Goal: Task Accomplishment & Management: Use online tool/utility

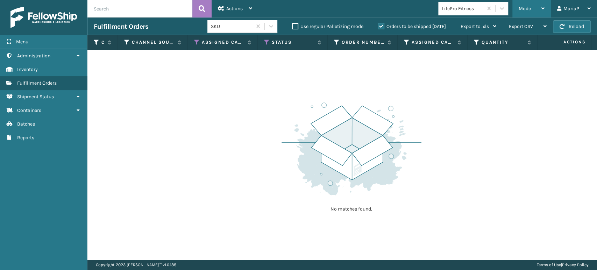
click at [530, 9] on span "Mode" at bounding box center [524, 9] width 12 height 6
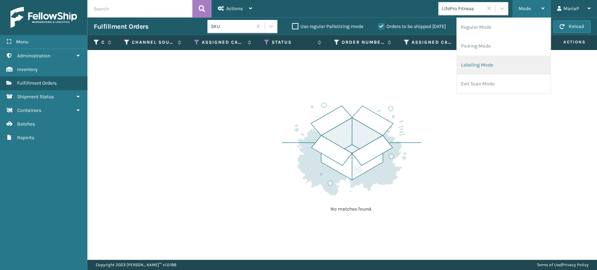
click at [462, 60] on li "Labeling Mode" at bounding box center [504, 65] width 94 height 19
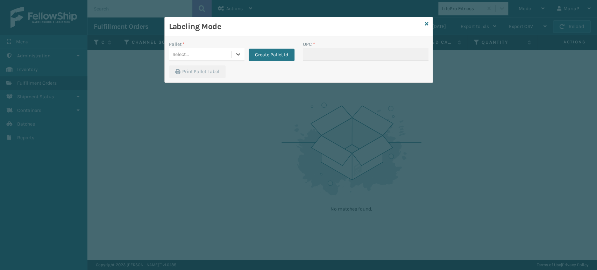
drag, startPoint x: 223, startPoint y: 53, endPoint x: 218, endPoint y: 56, distance: 5.5
click at [223, 52] on div "Select..." at bounding box center [200, 55] width 63 height 12
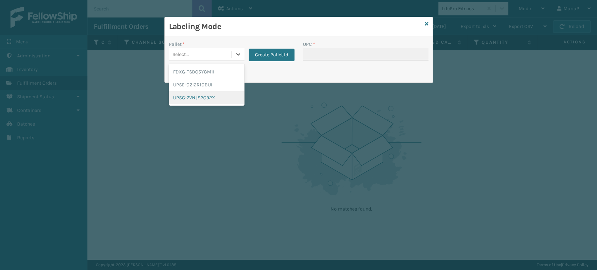
click at [180, 103] on div "UPSG-7VNJS2Q92X" at bounding box center [207, 97] width 76 height 13
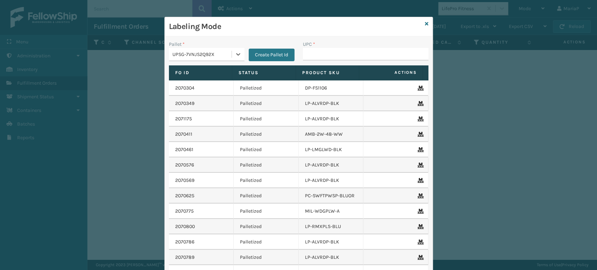
drag, startPoint x: 234, startPoint y: 50, endPoint x: 216, endPoint y: 59, distance: 19.9
click at [232, 50] on div at bounding box center [238, 54] width 13 height 13
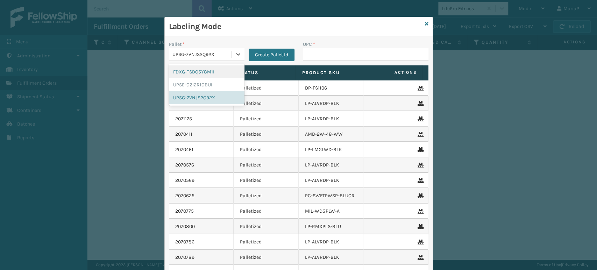
click at [205, 67] on div "FDXG-TSDQ5Y8M1I" at bounding box center [207, 71] width 76 height 13
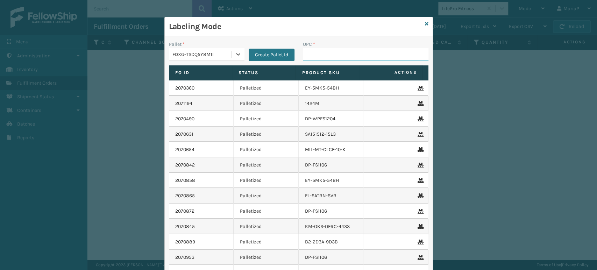
drag, startPoint x: 311, startPoint y: 55, endPoint x: 318, endPoint y: 55, distance: 6.7
click at [312, 55] on input "UPC *" at bounding box center [366, 54] width 126 height 13
type input "854403007438"
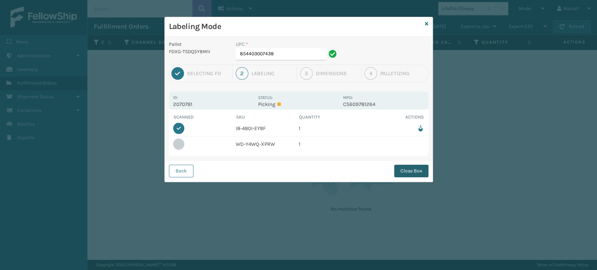
click at [422, 172] on button "Close Box" at bounding box center [411, 171] width 34 height 13
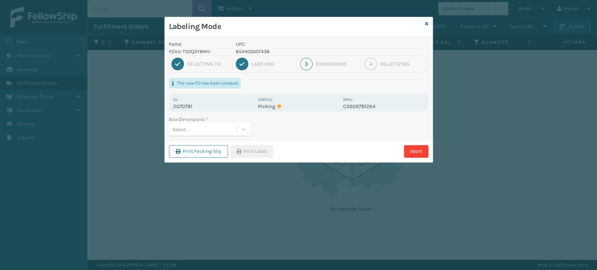
click at [211, 120] on div "Box Dimensions *" at bounding box center [209, 119] width 81 height 7
click at [213, 124] on div "Select..." at bounding box center [203, 130] width 68 height 12
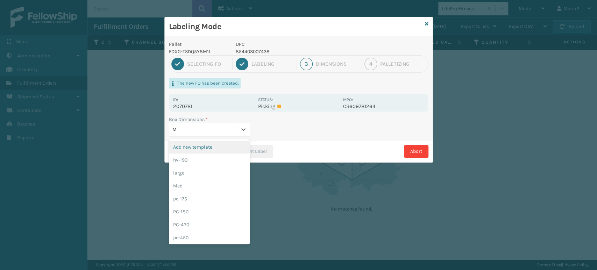
type input "MED"
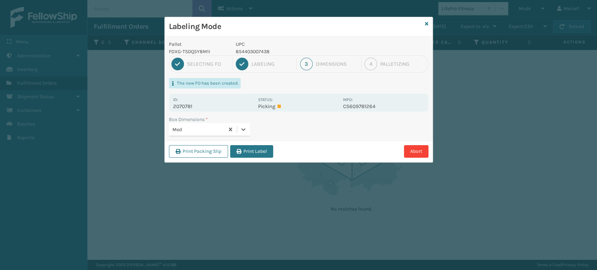
click at [259, 150] on button "Print Label" at bounding box center [251, 151] width 43 height 13
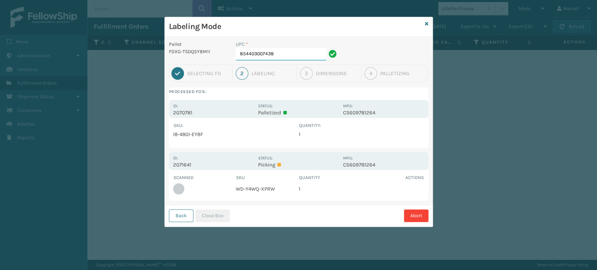
drag, startPoint x: 263, startPoint y: 55, endPoint x: 307, endPoint y: 53, distance: 44.1
click at [307, 53] on input "854403007438" at bounding box center [281, 54] width 91 height 13
type input "854403007421"
click at [213, 223] on div "Back Close Box Abort" at bounding box center [299, 215] width 268 height 21
click at [220, 217] on button "Close Box" at bounding box center [212, 215] width 34 height 13
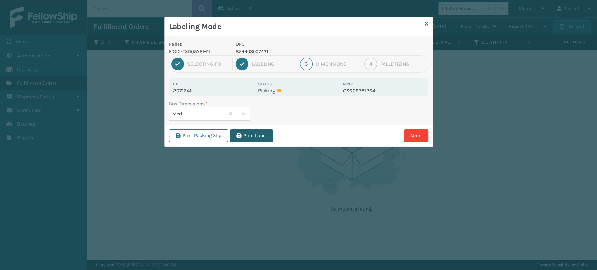
click at [243, 137] on button "Print Label" at bounding box center [251, 135] width 43 height 13
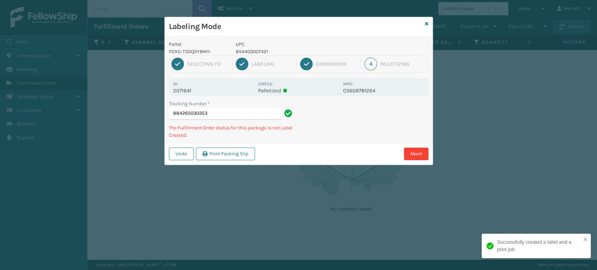
click at [258, 52] on p "854403007421" at bounding box center [287, 51] width 103 height 7
copy p "854403007421"
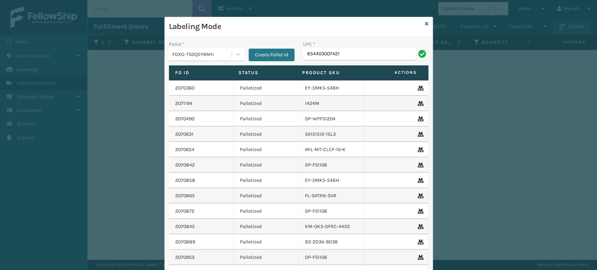
type input "854403007421"
type input "8500683152"
click at [369, 58] on input "UPC *" at bounding box center [366, 54] width 126 height 13
type input "8500124"
type input "850012486312"
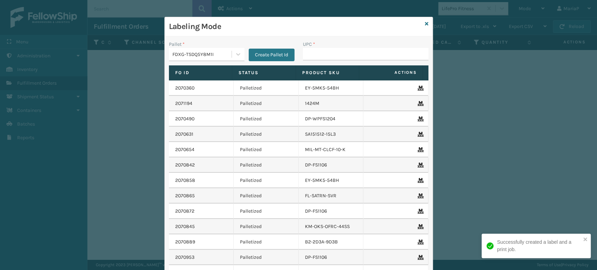
type input "5"
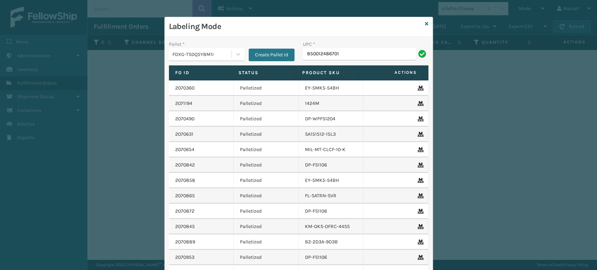
type input "850012486701"
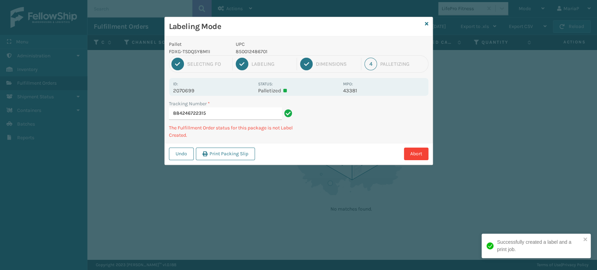
click at [238, 51] on p "850012486701" at bounding box center [287, 51] width 103 height 7
copy p "850012486701"
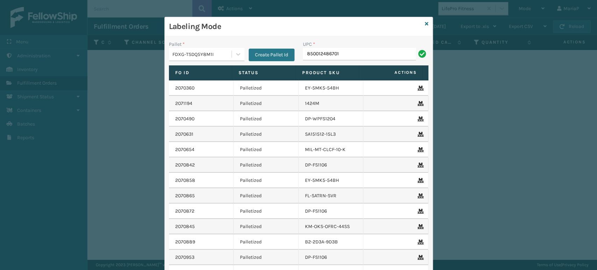
type input "850012486701"
type input "8500044561"
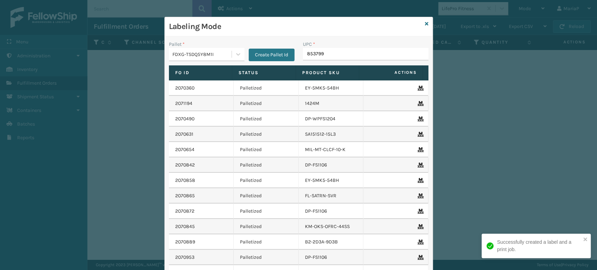
type input "8537990"
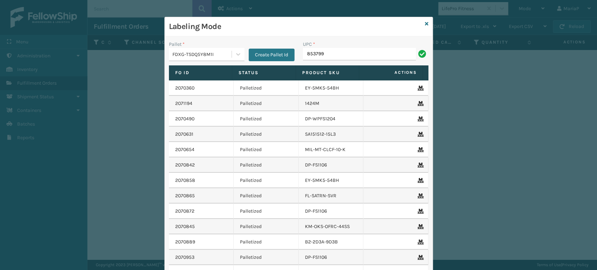
type input "8537990"
type input "858100007371"
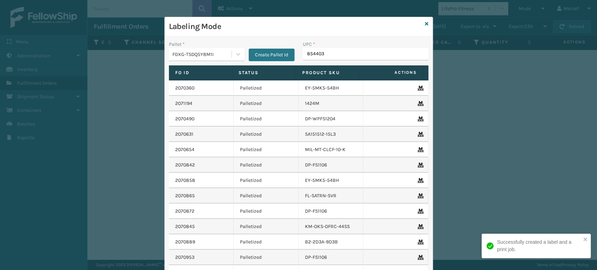
type input "8544030"
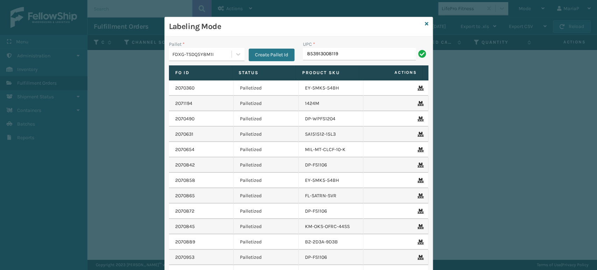
type input "853913008119"
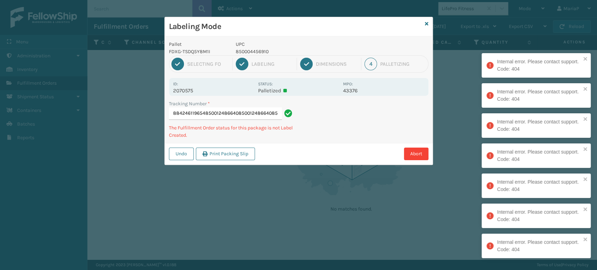
type input "884246119654850012486640850012486640850012486640"
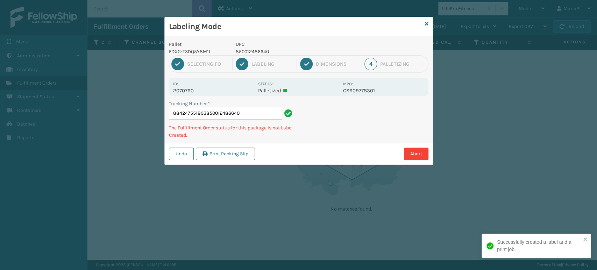
type input "884247551893850012486640"
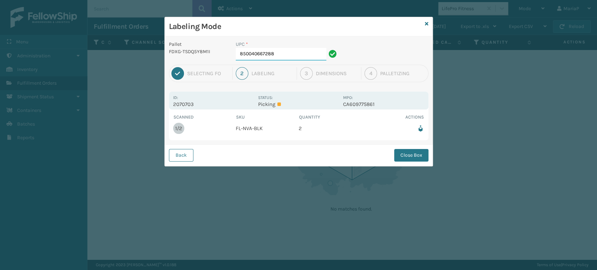
click at [285, 53] on input "850040667288" at bounding box center [281, 54] width 91 height 13
click at [417, 153] on button "Close Box" at bounding box center [411, 155] width 34 height 13
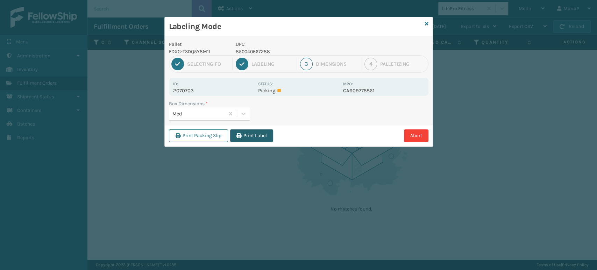
drag, startPoint x: 237, startPoint y: 133, endPoint x: 229, endPoint y: 134, distance: 8.8
click at [238, 133] on icon "button" at bounding box center [238, 135] width 5 height 5
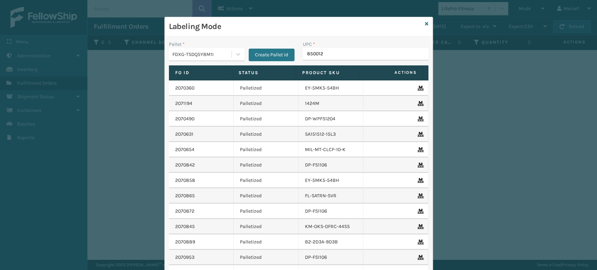
type input "8500124"
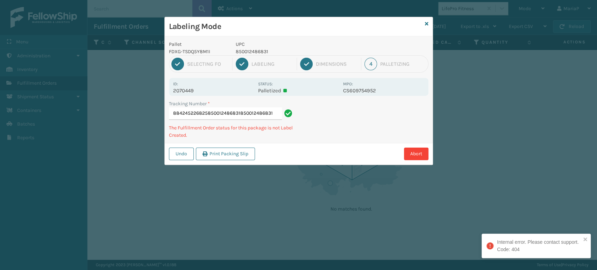
type input "884245226825850012486831850012486831"
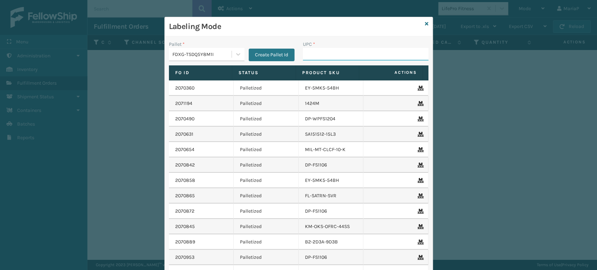
click at [306, 52] on input "UPC *" at bounding box center [366, 54] width 126 height 13
type input "858100007074"
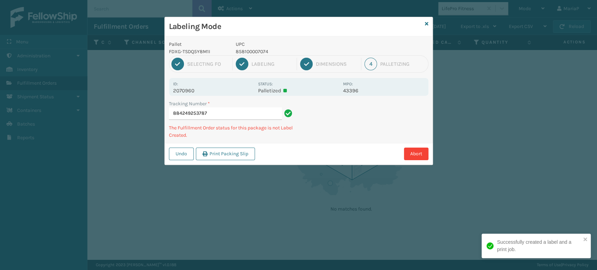
click at [259, 51] on p "858100007074" at bounding box center [287, 51] width 103 height 7
copy p "858100007074"
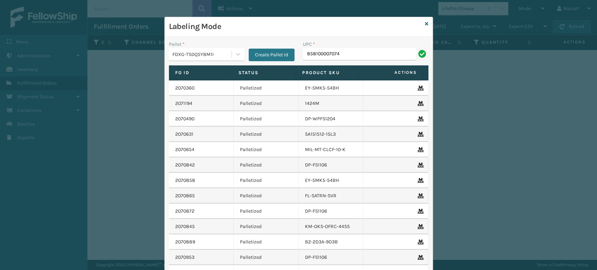
type input "858100007074"
type input "858100007920"
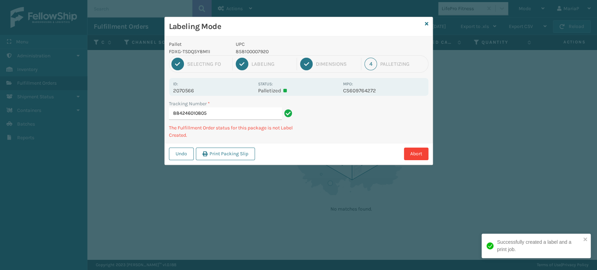
click at [259, 51] on p "858100007920" at bounding box center [287, 51] width 103 height 7
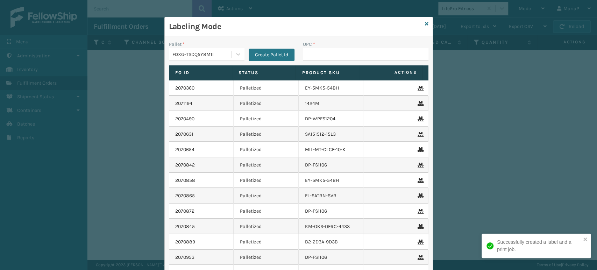
type input "858100007074"
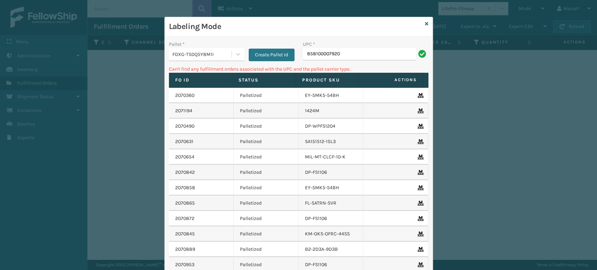
type input "858100007920"
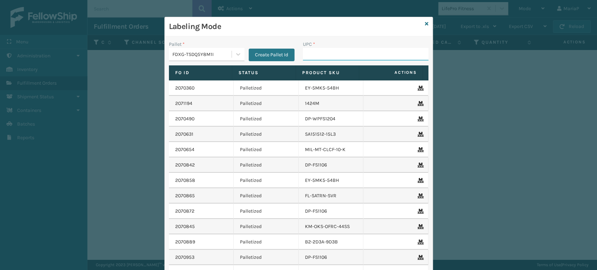
click at [319, 53] on input "UPC *" at bounding box center [366, 54] width 126 height 13
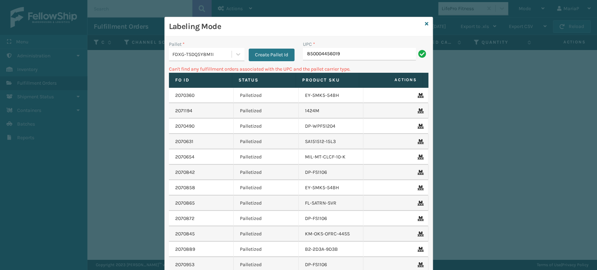
click at [224, 47] on div "Pallet *" at bounding box center [207, 44] width 76 height 7
click at [232, 53] on div at bounding box center [238, 54] width 13 height 13
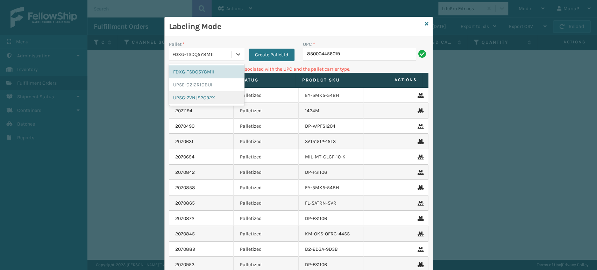
click at [214, 95] on div "UPSG-7VNJS2Q92X" at bounding box center [207, 97] width 76 height 13
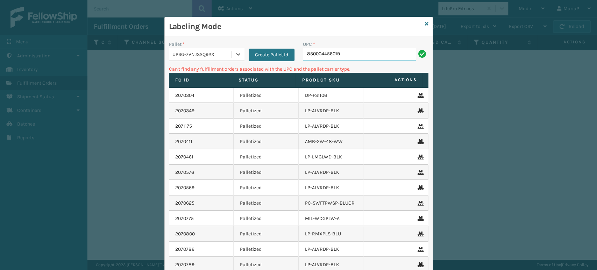
click at [352, 58] on input "850004456019" at bounding box center [359, 54] width 113 height 13
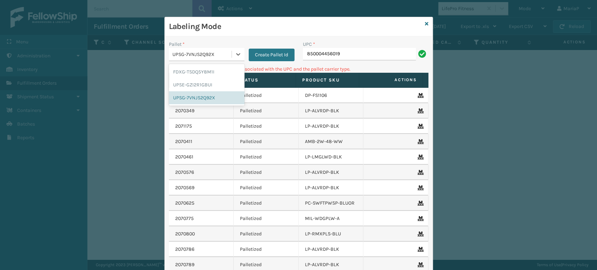
click at [213, 53] on div "UPSG-7VNJS2Q92X" at bounding box center [202, 54] width 60 height 7
click at [204, 72] on div "FDXG-TSDQ5Y8M1I" at bounding box center [207, 71] width 76 height 13
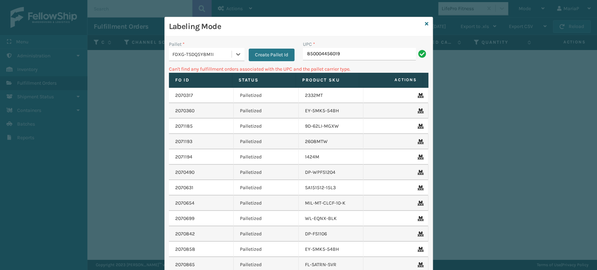
click at [336, 47] on div "UPC *" at bounding box center [366, 44] width 126 height 7
click at [338, 47] on div "UPC *" at bounding box center [366, 44] width 126 height 7
click at [343, 50] on input "850004456019" at bounding box center [359, 54] width 113 height 13
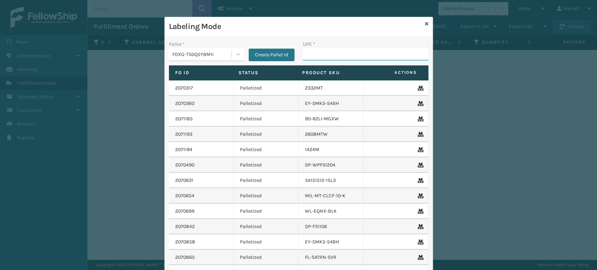
click at [320, 55] on input "UPC *" at bounding box center [366, 54] width 126 height 13
type input "850004"
type input "850004456927"
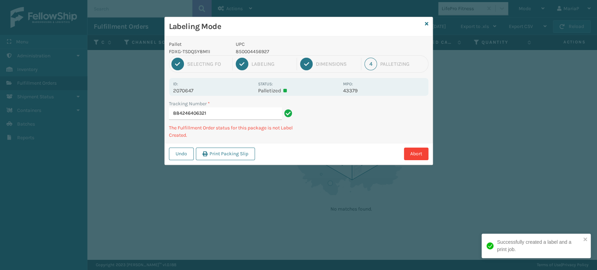
click at [253, 51] on p "850004456927" at bounding box center [287, 51] width 103 height 7
copy p "850004456927"
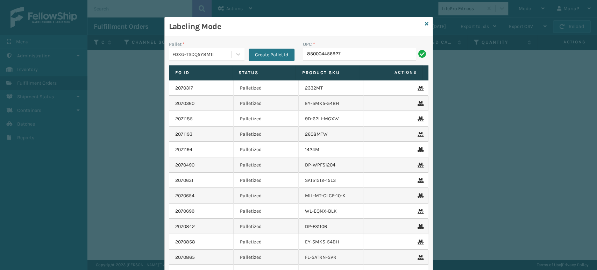
type input "850004456927"
click at [427, 22] on div "Labeling Mode" at bounding box center [299, 26] width 268 height 19
click at [425, 22] on icon at bounding box center [426, 23] width 3 height 5
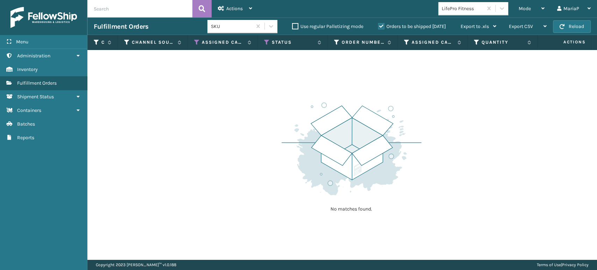
click at [446, 5] on div "LifePro Fitness" at bounding box center [463, 8] width 42 height 7
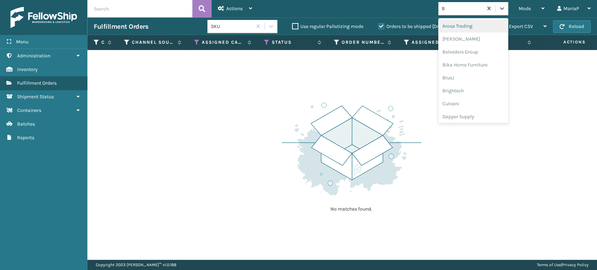
type input "BR"
click at [449, 23] on div "Brightech" at bounding box center [473, 26] width 70 height 13
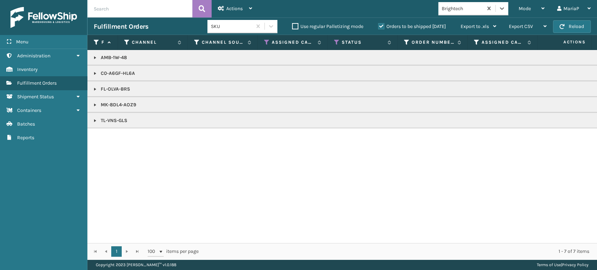
click at [95, 55] on link at bounding box center [95, 58] width 6 height 6
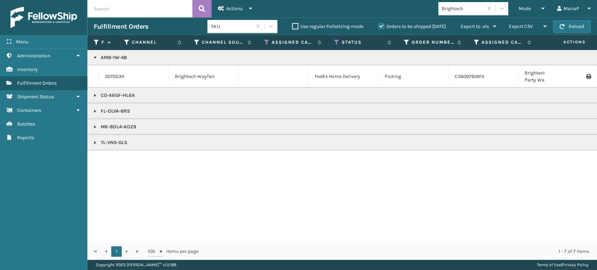
click at [94, 142] on link at bounding box center [95, 143] width 6 height 6
click at [97, 111] on link at bounding box center [95, 111] width 6 height 6
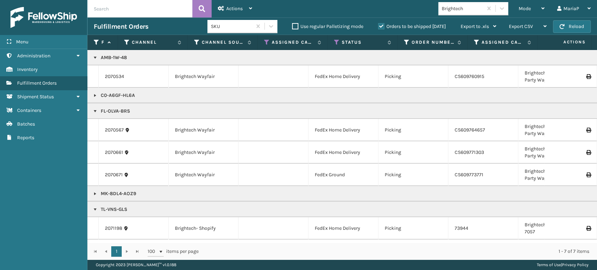
click at [97, 111] on link at bounding box center [95, 111] width 6 height 6
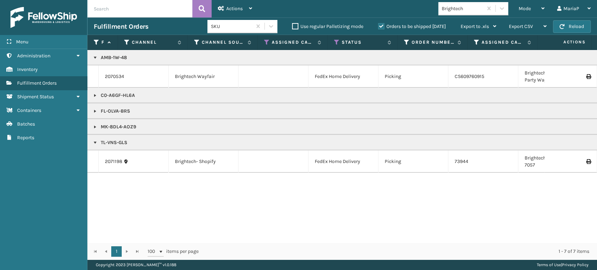
click at [97, 144] on link at bounding box center [95, 143] width 6 height 6
click at [96, 126] on link at bounding box center [95, 127] width 6 height 6
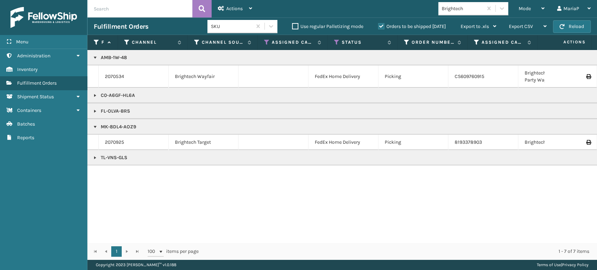
click at [94, 112] on link at bounding box center [95, 111] width 6 height 6
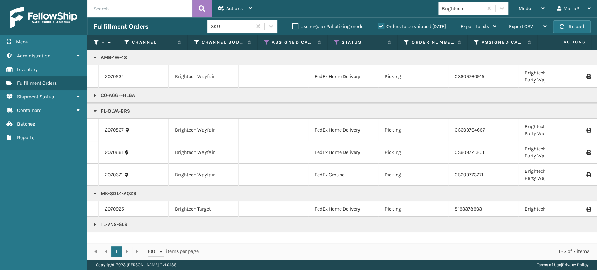
click at [95, 96] on link at bounding box center [95, 96] width 6 height 6
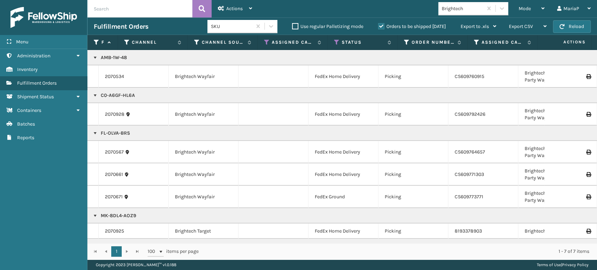
click at [95, 96] on link at bounding box center [95, 96] width 6 height 6
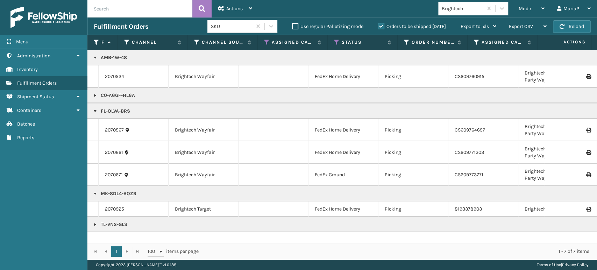
click at [93, 110] on link at bounding box center [95, 111] width 6 height 6
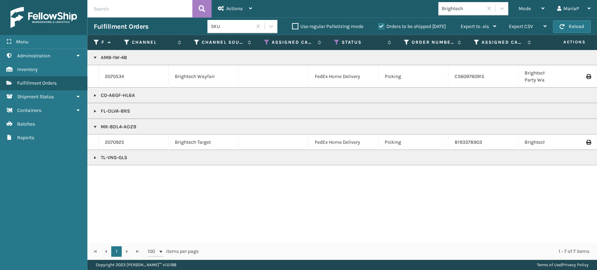
click at [96, 129] on link at bounding box center [95, 127] width 6 height 6
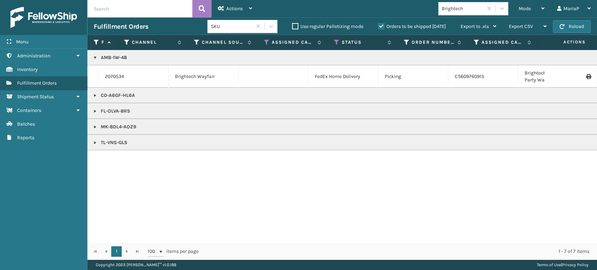
click at [92, 60] on link at bounding box center [95, 58] width 6 height 6
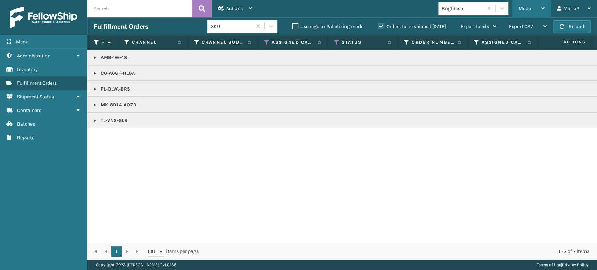
drag, startPoint x: 515, startPoint y: 8, endPoint x: 517, endPoint y: 12, distance: 5.0
click at [515, 8] on div "Mode Regular Mode Picking Mode Labeling Mode Exit Scan Mode" at bounding box center [531, 8] width 38 height 17
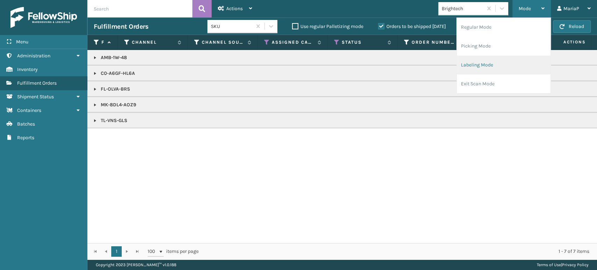
click at [493, 66] on li "Labeling Mode" at bounding box center [504, 65] width 94 height 19
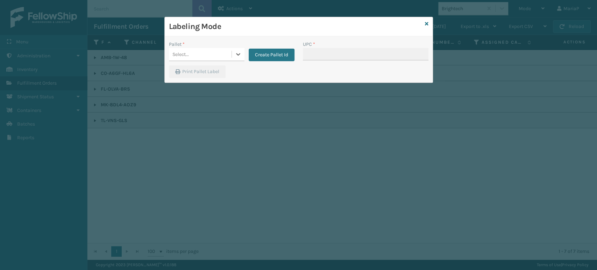
click at [206, 52] on div "Select..." at bounding box center [200, 55] width 63 height 12
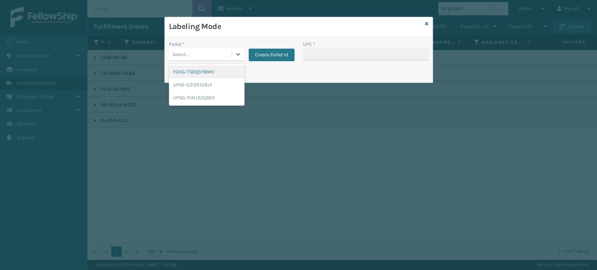
click at [202, 71] on div "FDXG-TSDQ5Y8M1I" at bounding box center [207, 71] width 76 height 13
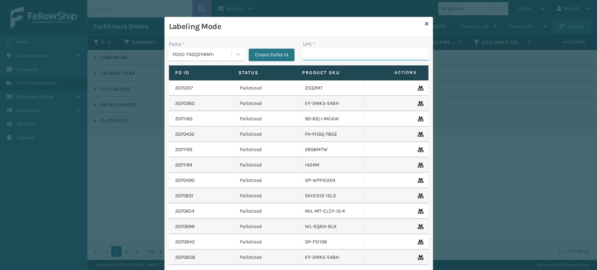
click at [311, 53] on input "UPC *" at bounding box center [366, 54] width 126 height 13
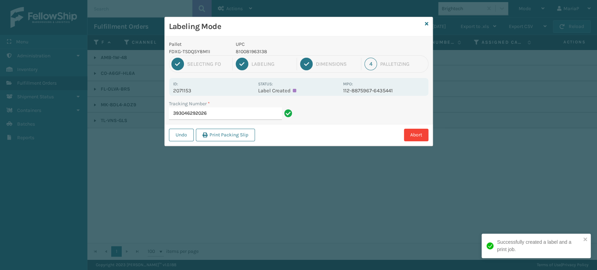
click at [265, 49] on p "810081963138" at bounding box center [287, 51] width 103 height 7
copy p "810081963138"
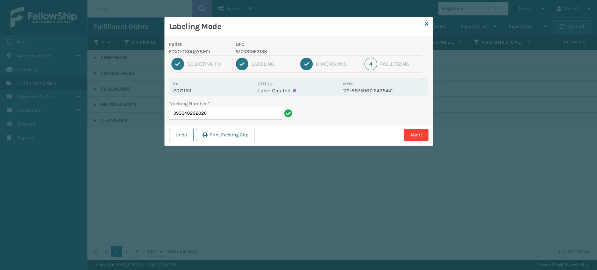
click at [213, 103] on div "Tracking Number *" at bounding box center [232, 103] width 126 height 7
click at [212, 115] on input "393046292026" at bounding box center [225, 113] width 113 height 13
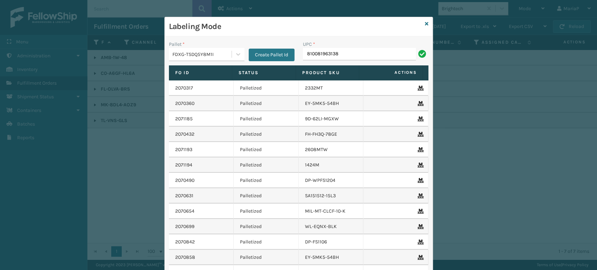
type input "810081963138"
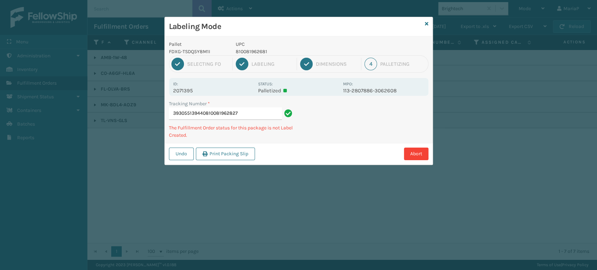
type input "393055139440810081962827"
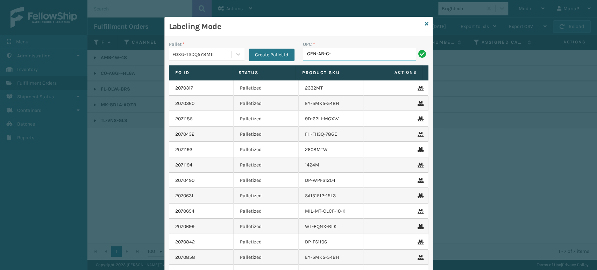
type input "GEN-AB-C-T"
type input "GEN-AB-"
type input "8100819"
type input "CEL8TN"
type input "8100819"
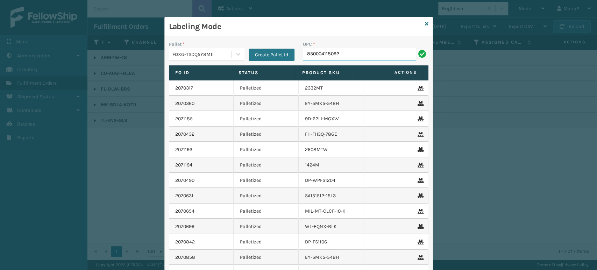
type input "850004118092"
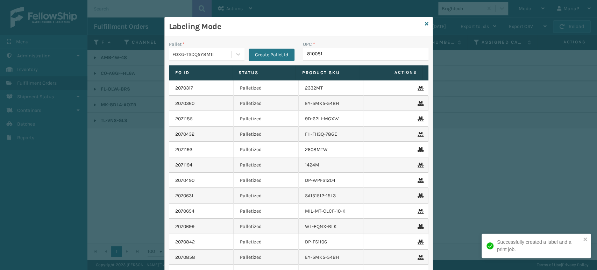
type input "8100819"
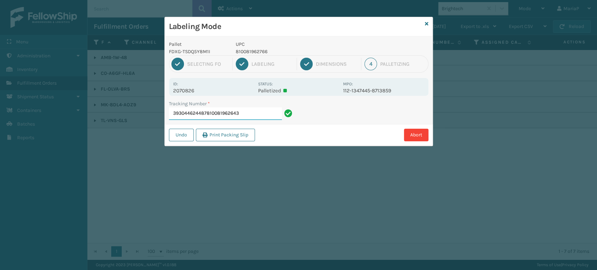
type input "393044624487810081962643"
type input "393042603729810081962643"
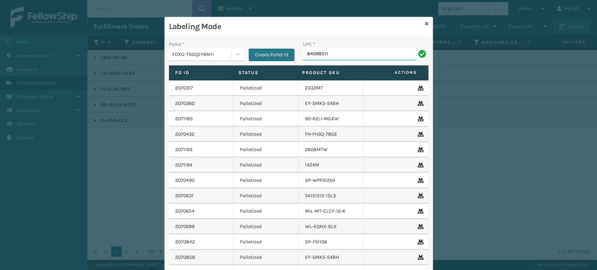
type input "840985114"
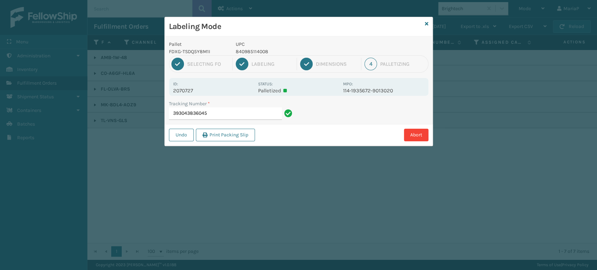
click at [252, 52] on p "840985114008" at bounding box center [287, 51] width 103 height 7
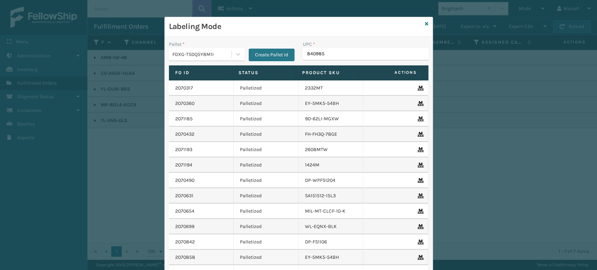
type input "8409851"
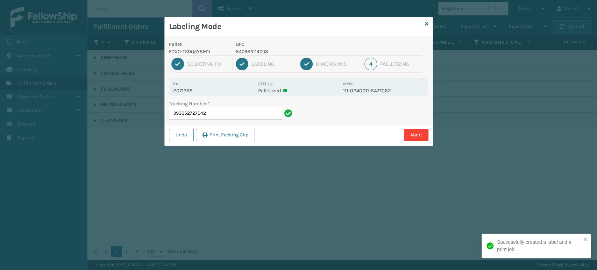
click at [255, 51] on p "840985114008" at bounding box center [287, 51] width 103 height 7
copy p "840985114008"
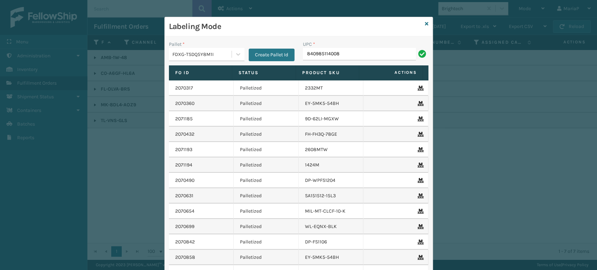
type input "840985114008"
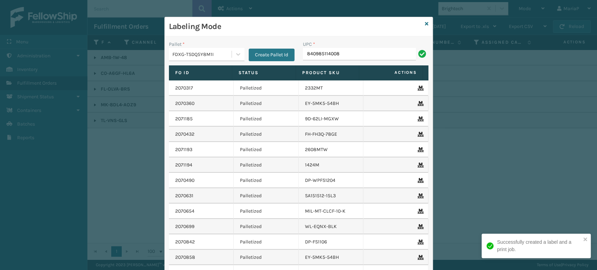
type input "840985114008"
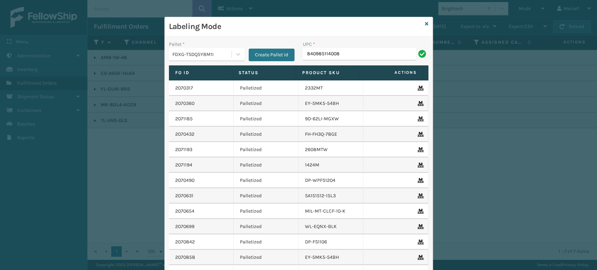
type input "840985114008"
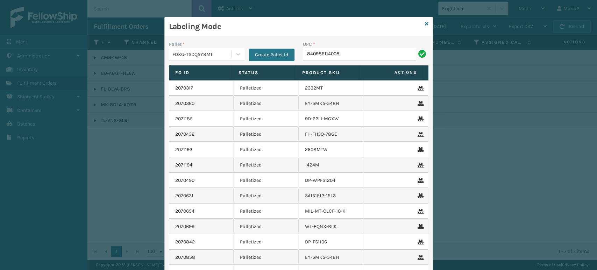
type input "840985114008"
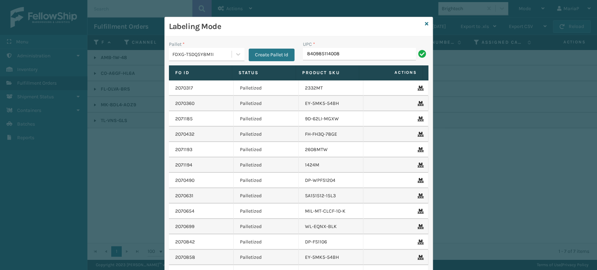
type input "840985114008"
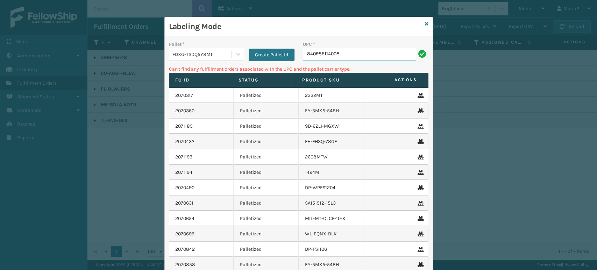
click at [360, 57] on input "840985114008" at bounding box center [359, 54] width 113 height 13
type input "84"
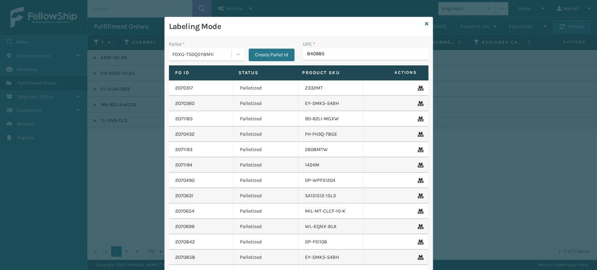
type input "8409851"
type input "10080313070812"
type input "8409851"
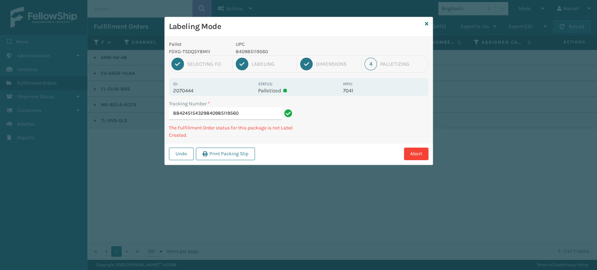
type input "884245154329840985119560"
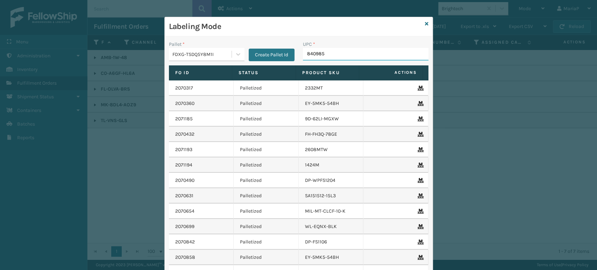
type input "8409851"
type input "810081"
click at [425, 22] on icon at bounding box center [426, 23] width 3 height 5
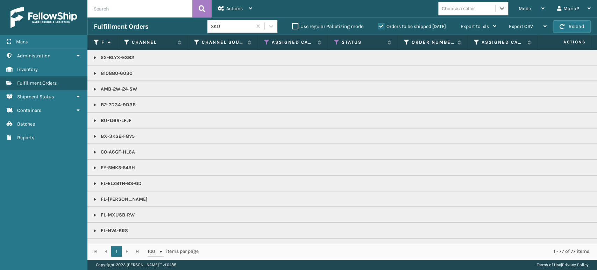
click at [163, 8] on input "text" at bounding box center [139, 8] width 105 height 17
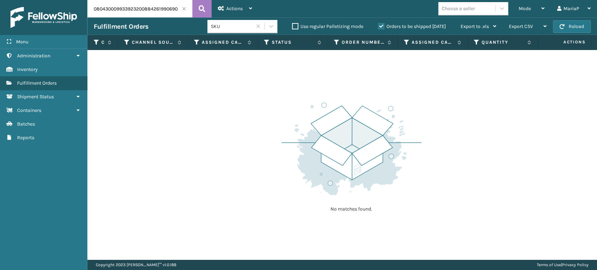
drag, startPoint x: 144, startPoint y: 10, endPoint x: 18, endPoint y: 13, distance: 125.9
click at [33, 0] on div "Menu Shipment Status Administration Shipment Status Inventory Shipment Status F…" at bounding box center [298, 0] width 597 height 0
type input "884261990690"
click at [379, 24] on label "Orders to be shipped [DATE]" at bounding box center [412, 26] width 68 height 6
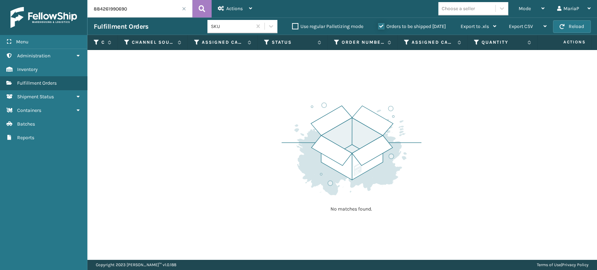
click at [378, 24] on input "Orders to be shipped [DATE]" at bounding box center [378, 24] width 0 height 5
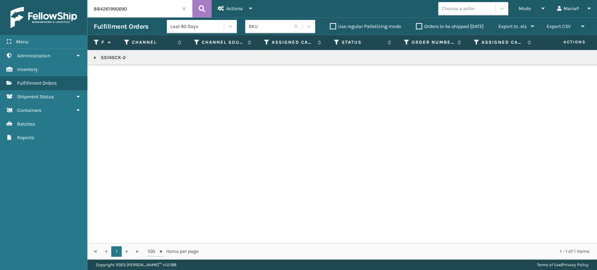
click at [185, 10] on span at bounding box center [184, 9] width 4 height 4
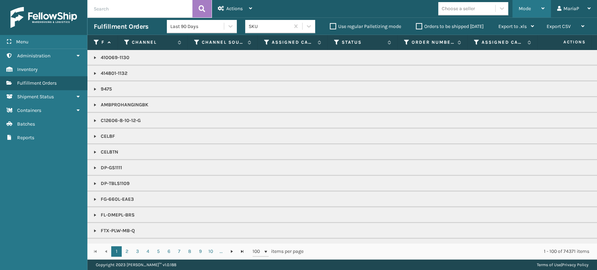
click at [521, 8] on span "Mode" at bounding box center [524, 9] width 12 height 6
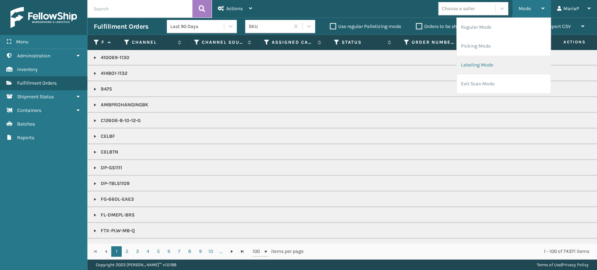
click at [526, 64] on li "Labeling Mode" at bounding box center [504, 65] width 94 height 19
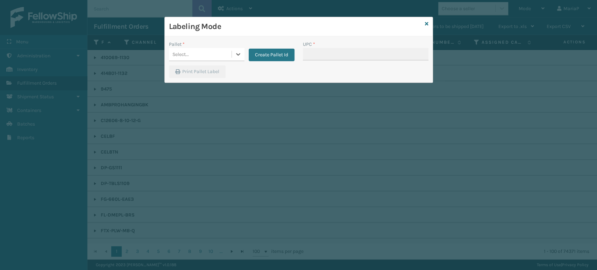
drag, startPoint x: 208, startPoint y: 53, endPoint x: 216, endPoint y: 58, distance: 9.3
click at [209, 52] on div "Select..." at bounding box center [200, 55] width 63 height 12
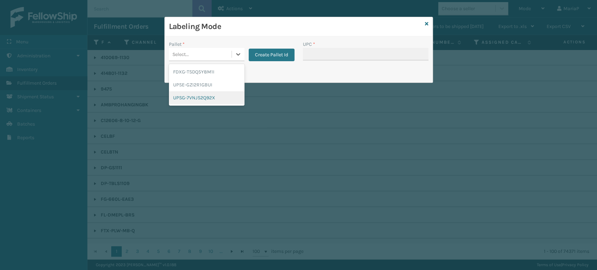
click at [217, 96] on div "UPSG-7VNJS2Q92X" at bounding box center [207, 97] width 76 height 13
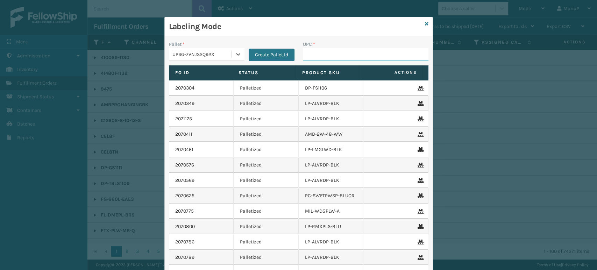
click at [337, 55] on input "UPC *" at bounding box center [366, 54] width 126 height 13
type input "810090931609"
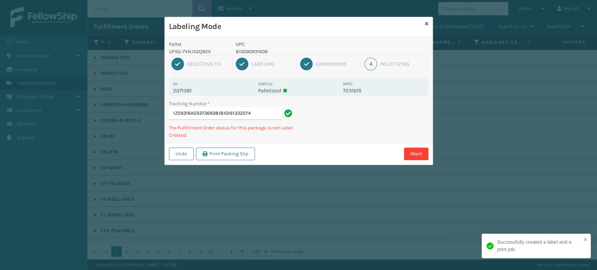
type input "1Z59316A0337369381810161332274"
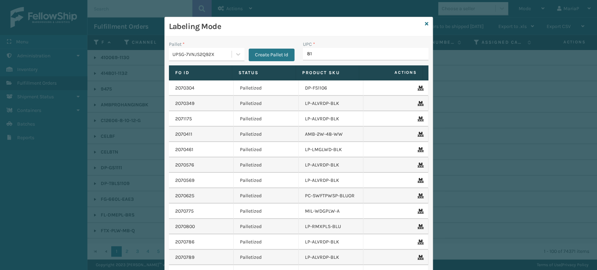
type input "810"
type input "810090"
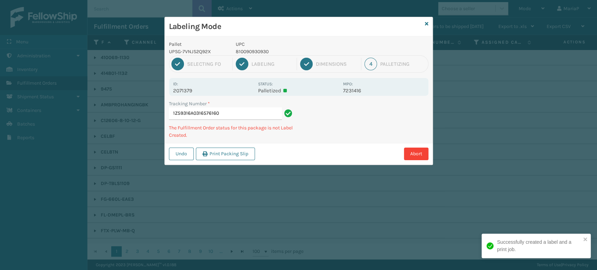
click at [242, 51] on p "810090930930" at bounding box center [287, 51] width 103 height 7
copy p "810090930930"
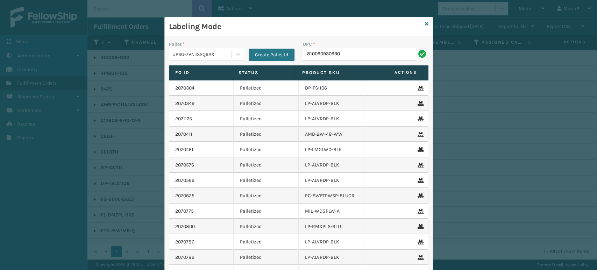
type input "810090930930"
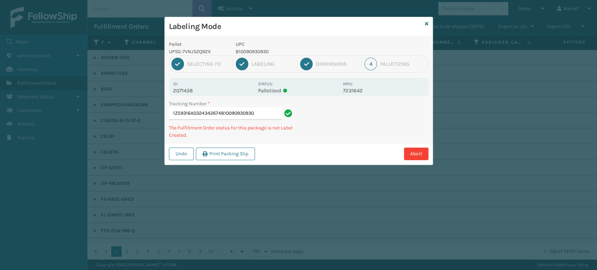
type input "1Z59316A0324342674810090930930810090930930"
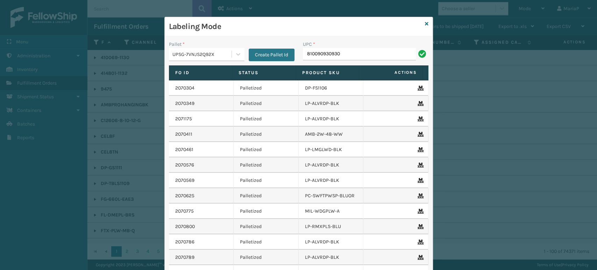
type input "810090930930"
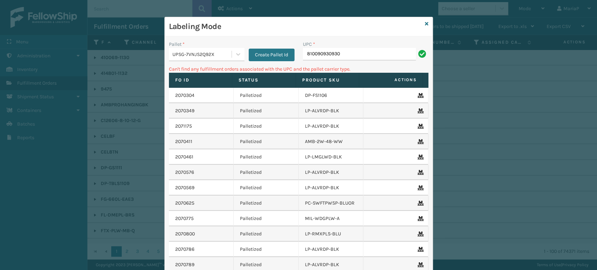
click at [209, 54] on div "UPSG-7VNJS2Q92X" at bounding box center [202, 54] width 60 height 7
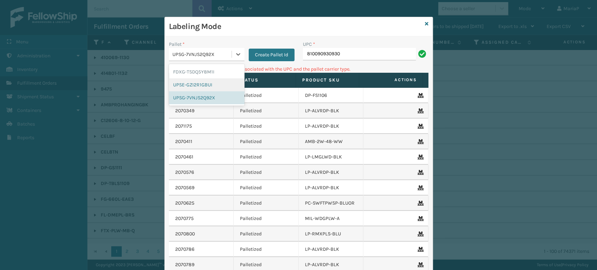
click at [201, 85] on div "UPSE-GZI2R1GBUI" at bounding box center [207, 84] width 76 height 13
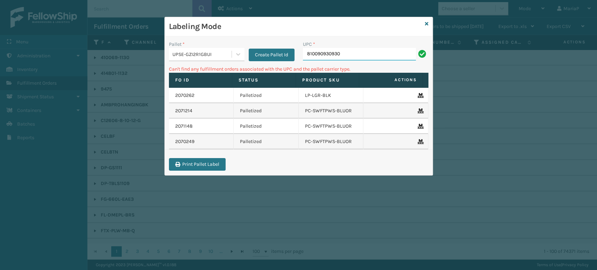
click at [338, 56] on input "810090930930" at bounding box center [359, 54] width 113 height 13
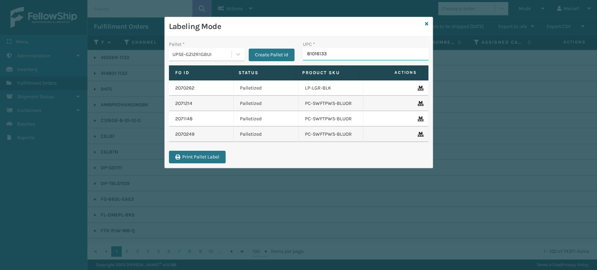
type input "810161332"
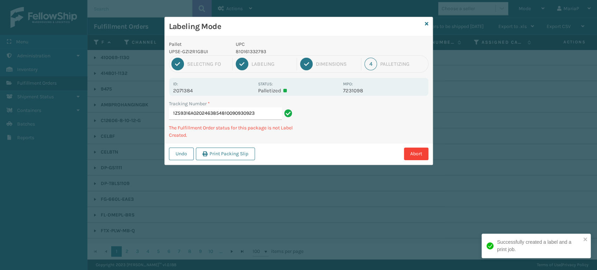
type input "1Z59316A0202463854810090930923"
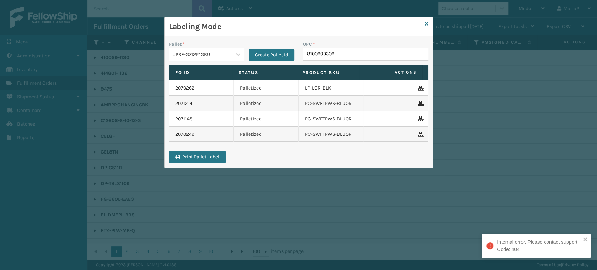
type input "81009093092"
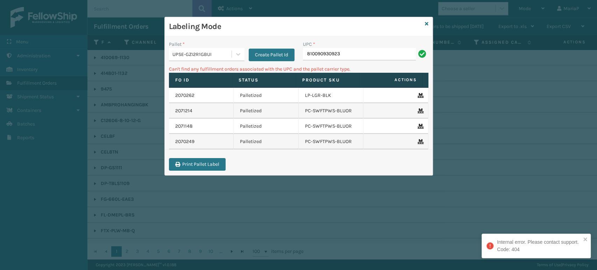
click at [218, 56] on div "UPSE-GZI2R1GBUI" at bounding box center [202, 54] width 60 height 7
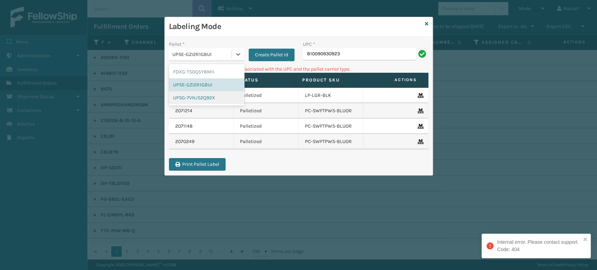
click at [208, 94] on div "UPSG-7VNJS2Q92X" at bounding box center [207, 97] width 76 height 13
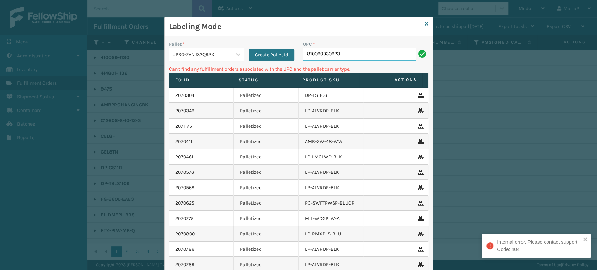
click at [336, 58] on input "810090930923" at bounding box center [359, 54] width 113 height 13
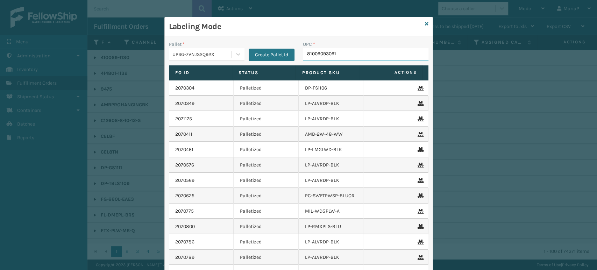
type input "810090930916"
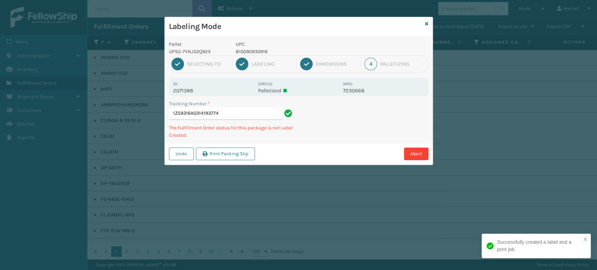
click at [254, 53] on p "810090930916" at bounding box center [287, 51] width 103 height 7
copy p "810090930916"
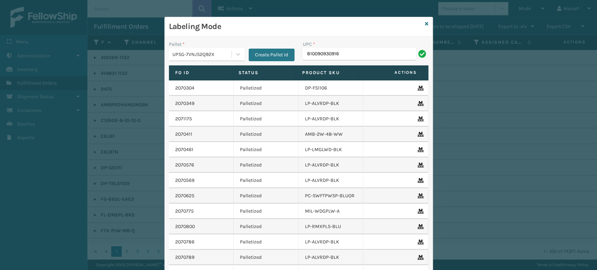
type input "810090930916"
type input "8101613"
type input "810161332182"
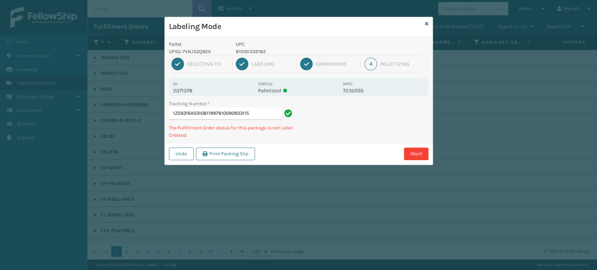
type input "1Z59316A0310811997810090933115"
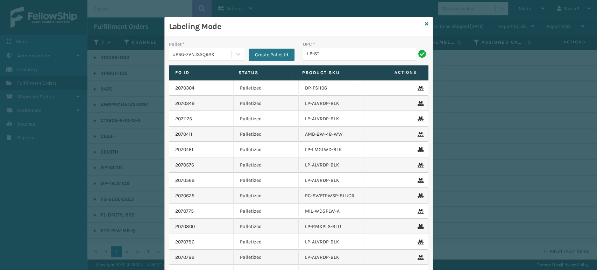
type input "LP-STMRC-SLV"
click at [310, 59] on input "UPC *" at bounding box center [366, 54] width 126 height 13
paste input "810090930916"
type input "810090930916"
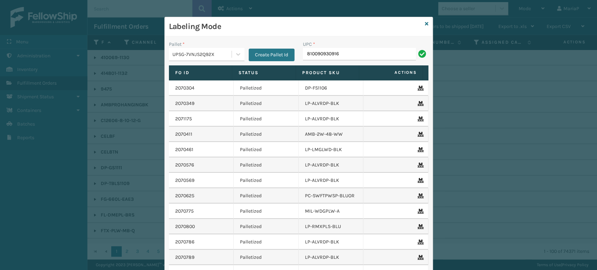
type input "810090930916"
